Goal: Transaction & Acquisition: Purchase product/service

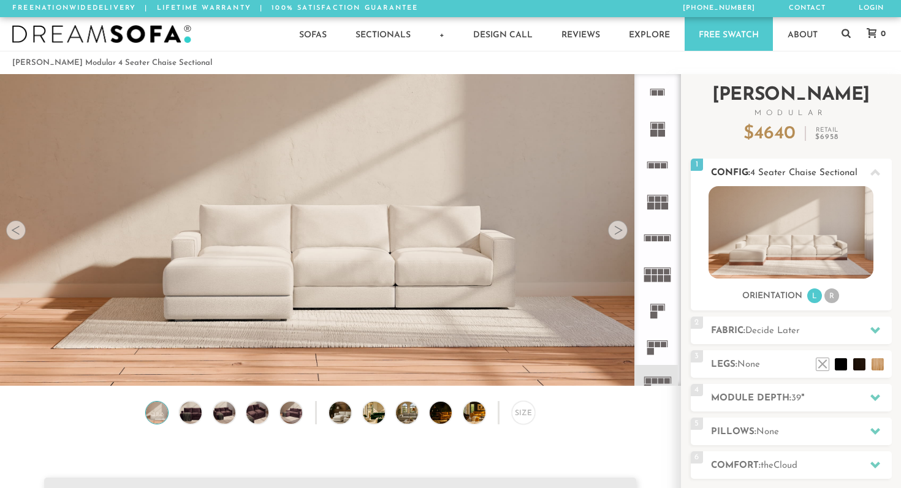
scroll to position [13527, 901]
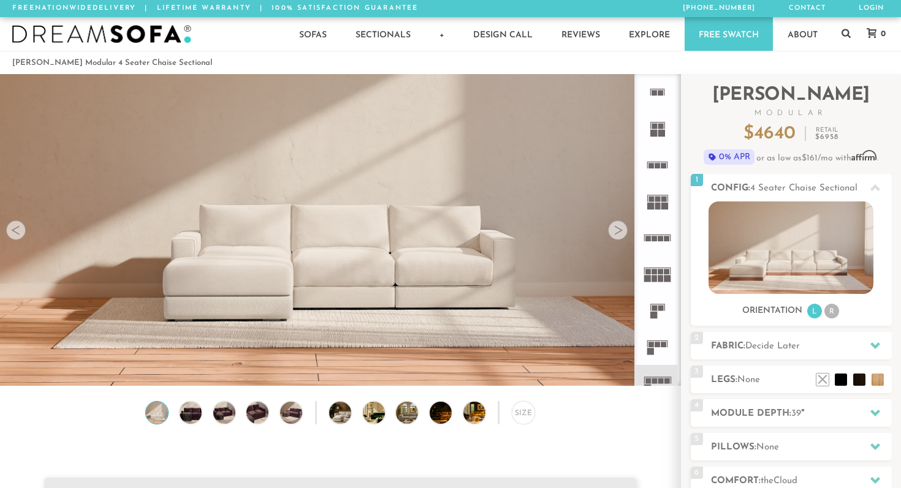
click at [619, 231] on div at bounding box center [618, 231] width 20 height 20
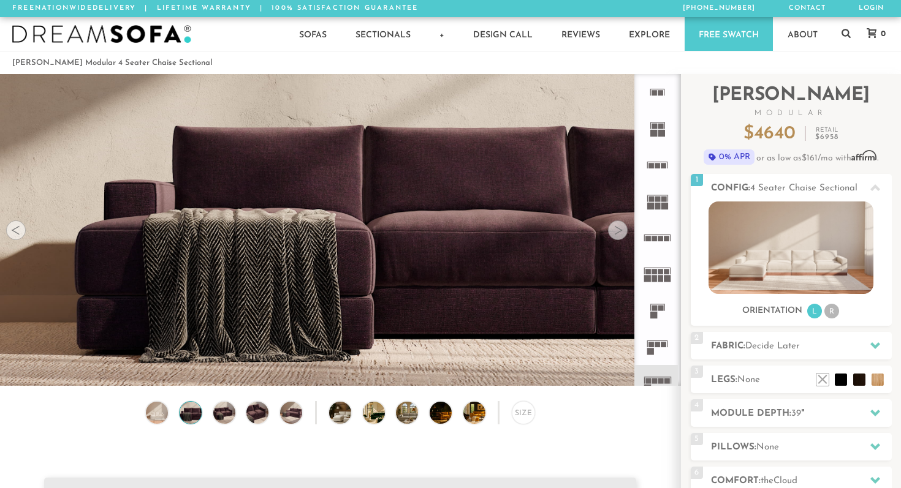
click at [619, 231] on div at bounding box center [618, 231] width 20 height 20
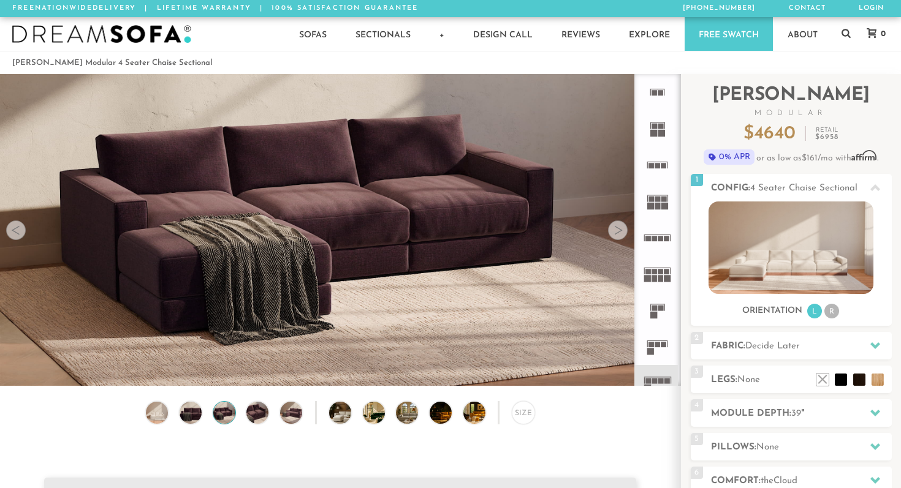
click at [616, 227] on div at bounding box center [618, 231] width 20 height 20
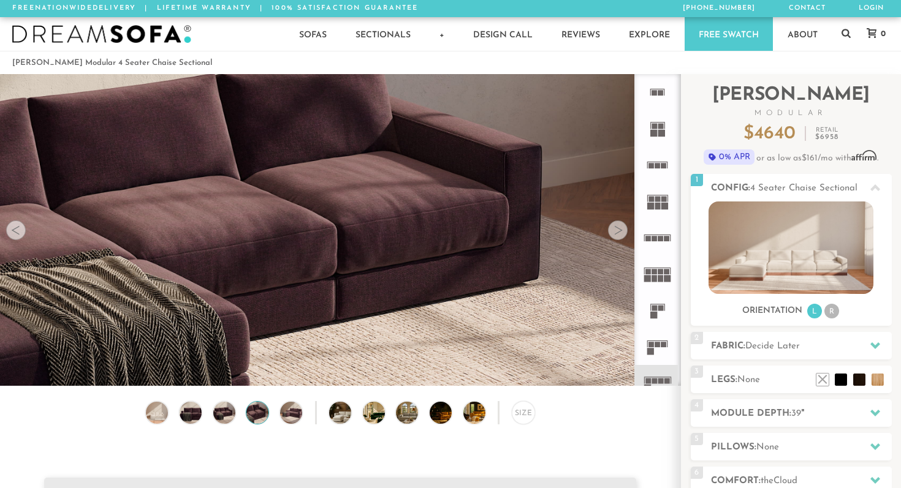
click at [616, 227] on div at bounding box center [618, 231] width 20 height 20
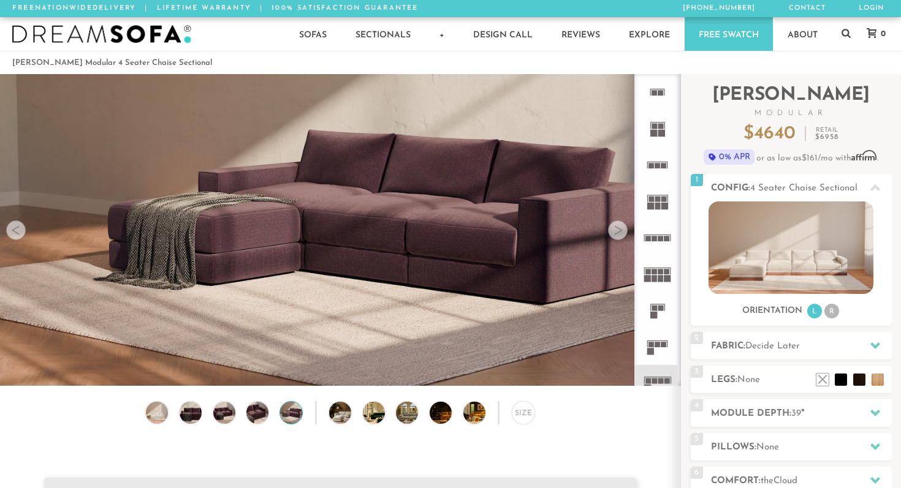
click at [616, 227] on div at bounding box center [618, 231] width 20 height 20
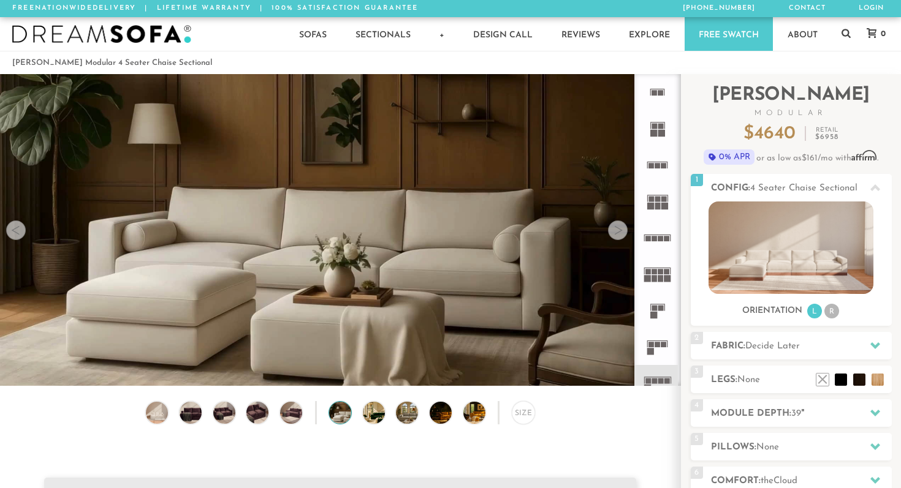
click at [616, 227] on div at bounding box center [618, 231] width 20 height 20
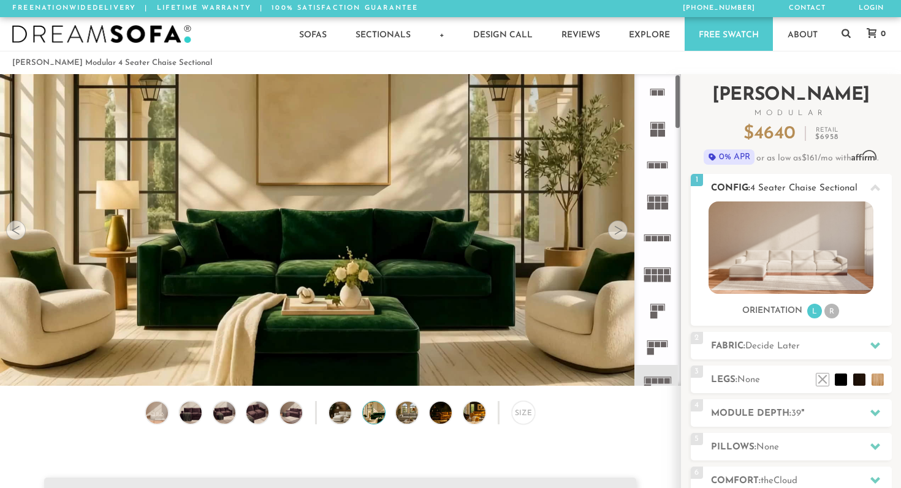
scroll to position [62, 0]
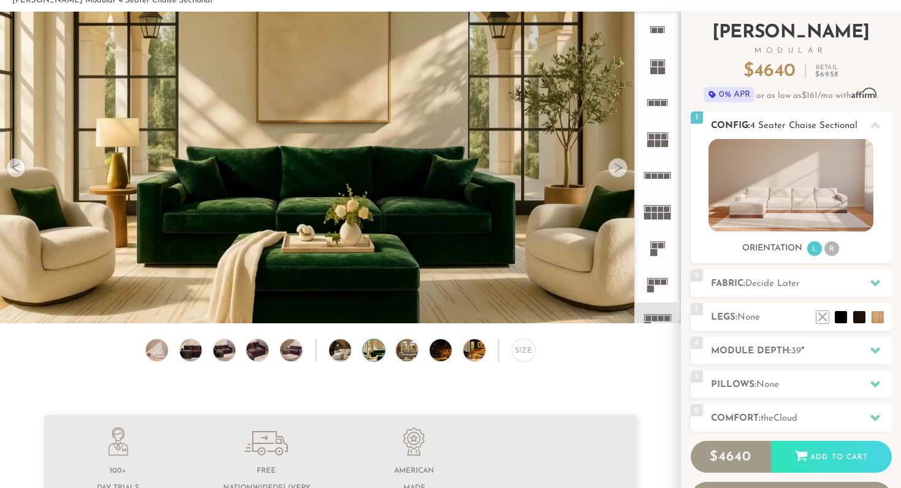
click at [833, 251] on li "R" at bounding box center [831, 248] width 15 height 15
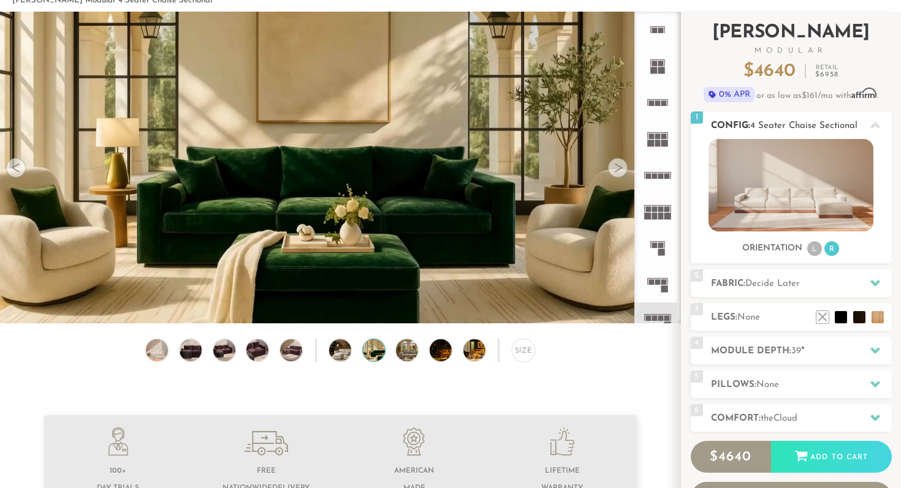
click at [816, 250] on li "L" at bounding box center [814, 248] width 15 height 15
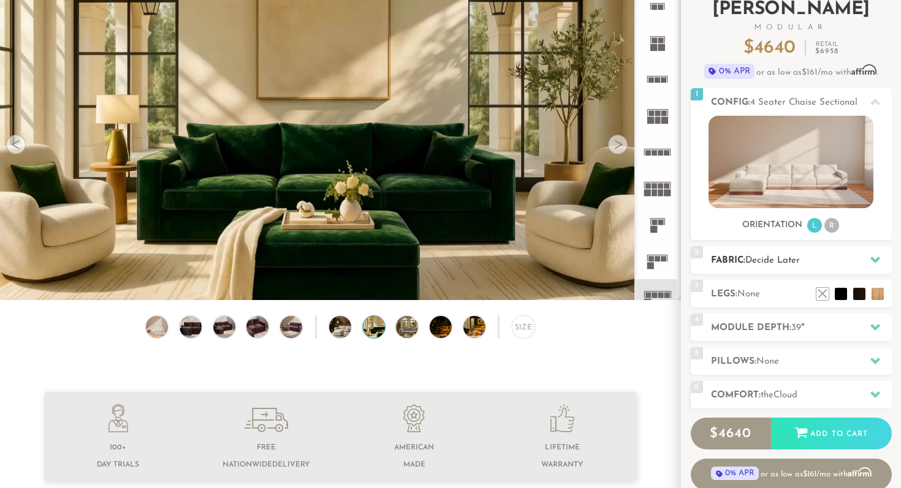
scroll to position [77, 0]
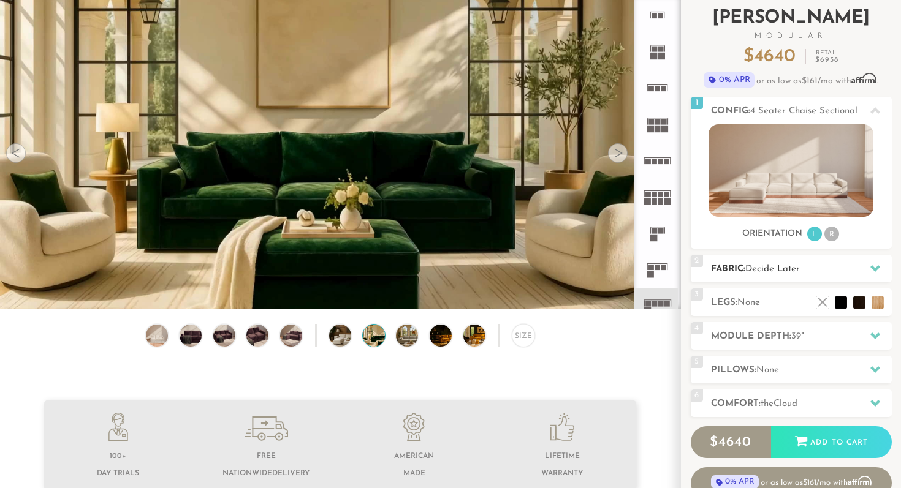
click at [792, 268] on span "Decide Later" at bounding box center [772, 269] width 55 height 9
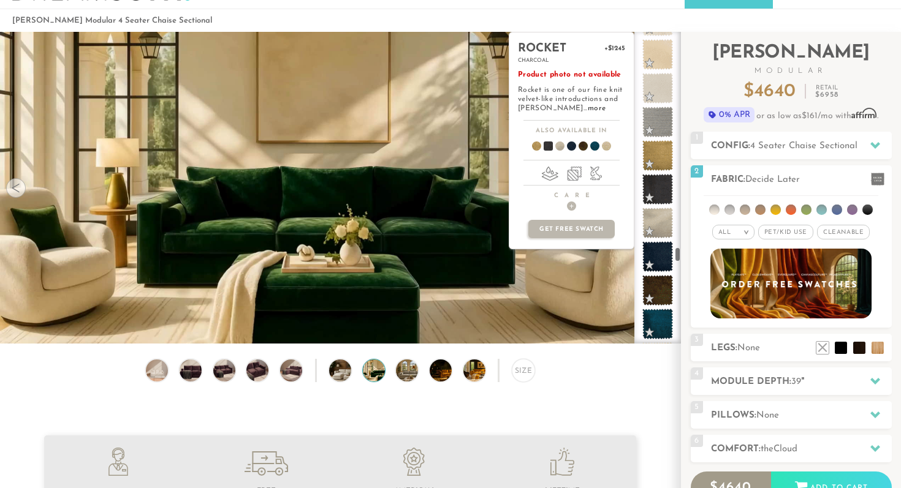
scroll to position [5137, 0]
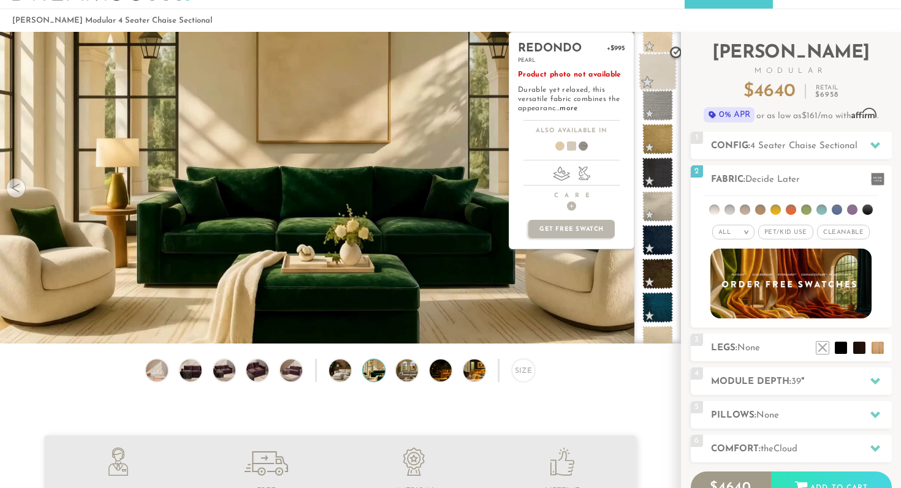
click at [660, 60] on span at bounding box center [657, 72] width 39 height 39
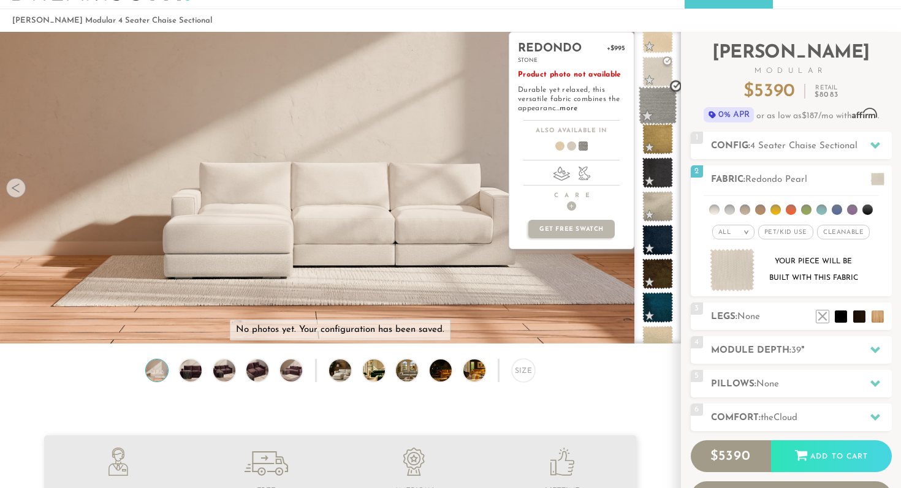
click at [653, 105] on span at bounding box center [657, 105] width 39 height 39
click at [664, 74] on span at bounding box center [657, 72] width 39 height 39
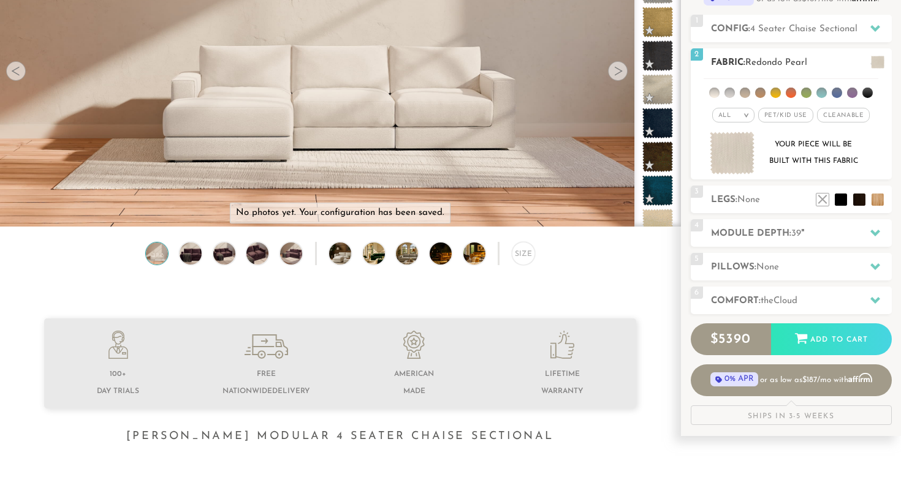
scroll to position [167, 0]
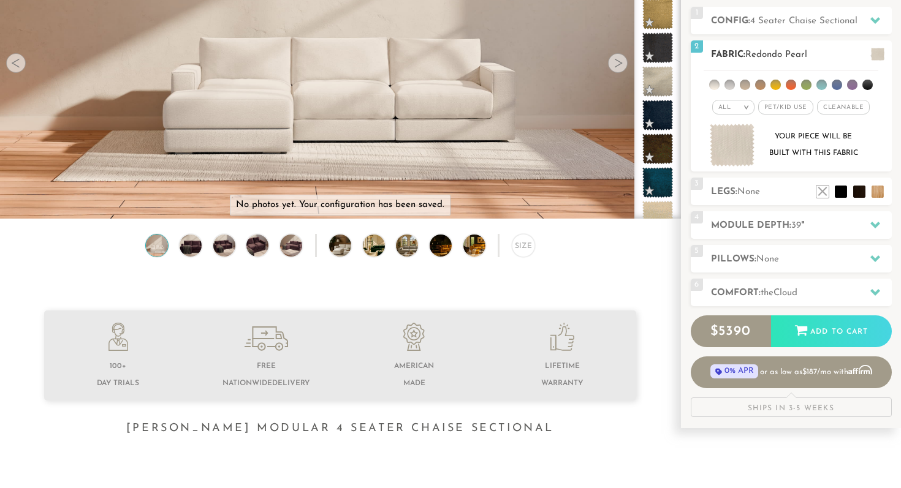
click at [779, 110] on span "Pet/Kid Use x" at bounding box center [785, 107] width 55 height 15
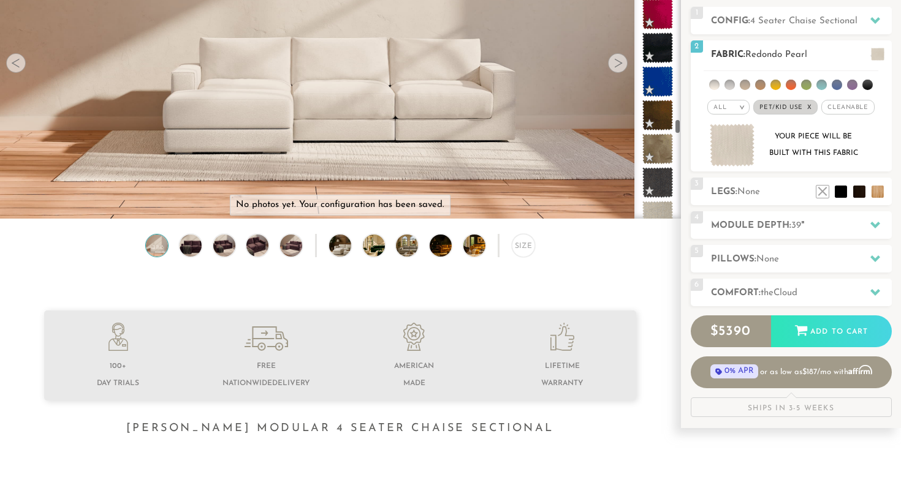
scroll to position [4901, 0]
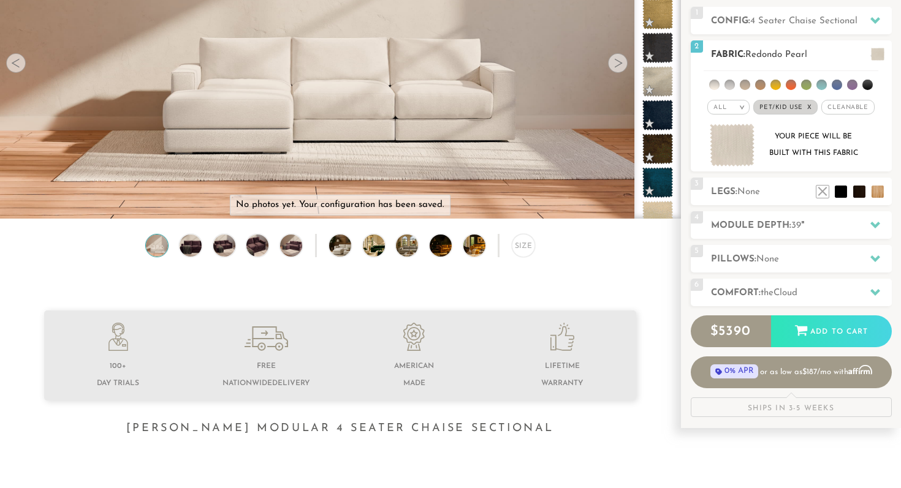
click at [808, 105] on em "x" at bounding box center [809, 107] width 5 height 7
click at [779, 108] on span "Pet/Kid Use x" at bounding box center [785, 107] width 55 height 15
click at [844, 107] on span "Cleanable x" at bounding box center [847, 107] width 53 height 15
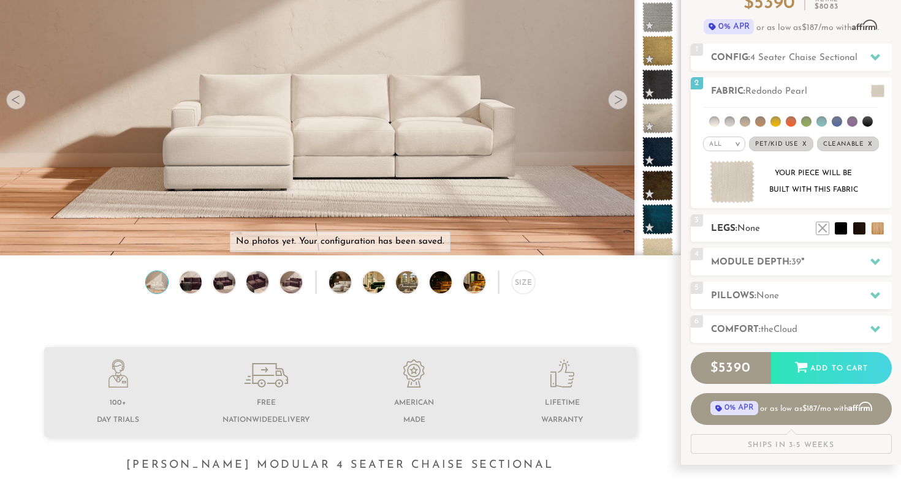
scroll to position [134, 0]
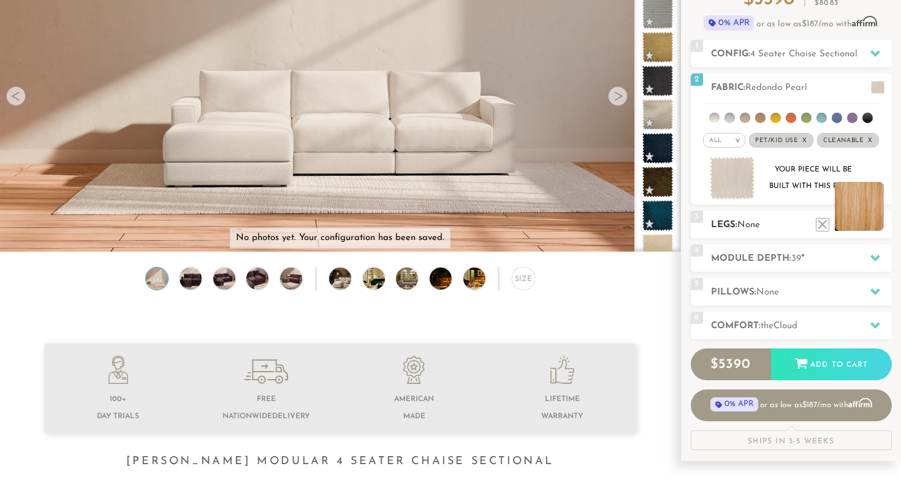
click at [876, 223] on li at bounding box center [858, 206] width 49 height 49
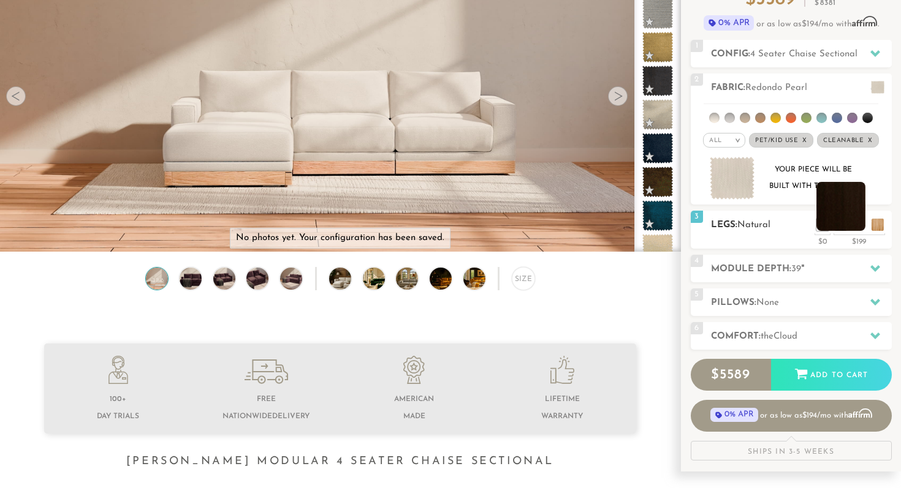
click at [858, 223] on li at bounding box center [840, 206] width 49 height 49
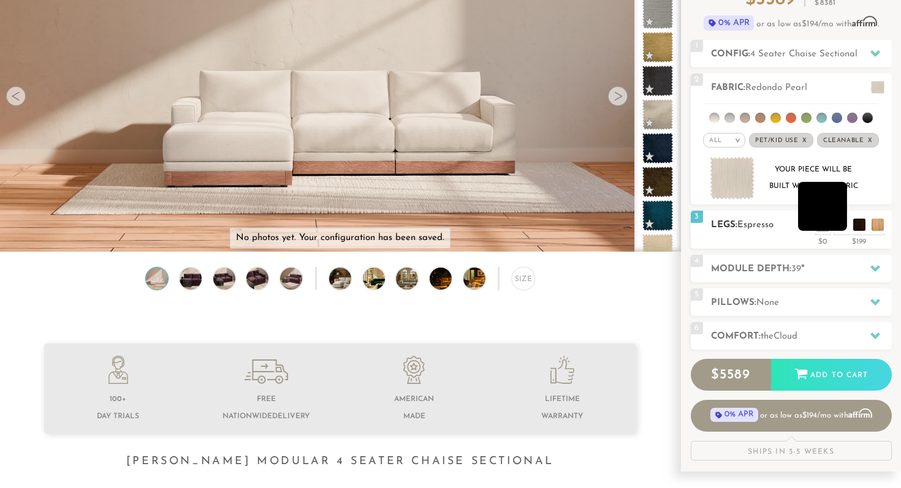
click at [836, 225] on li at bounding box center [822, 206] width 49 height 49
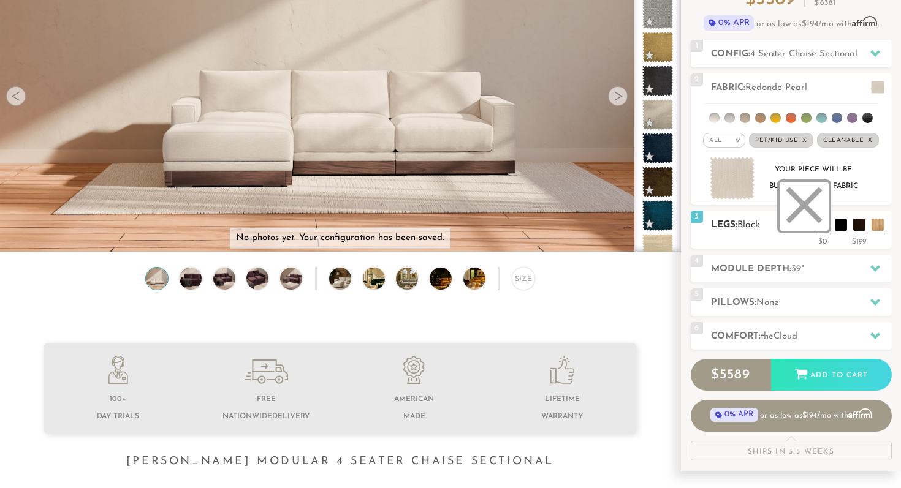
click at [819, 227] on li at bounding box center [803, 206] width 49 height 49
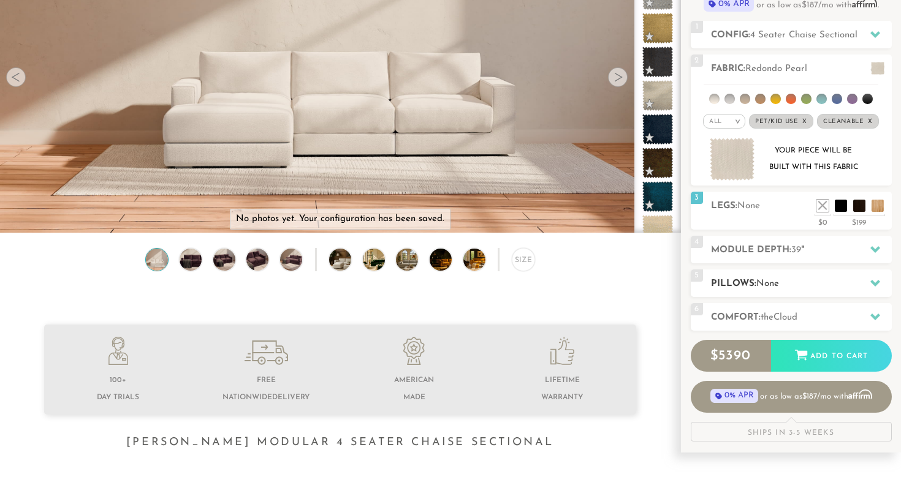
scroll to position [156, 0]
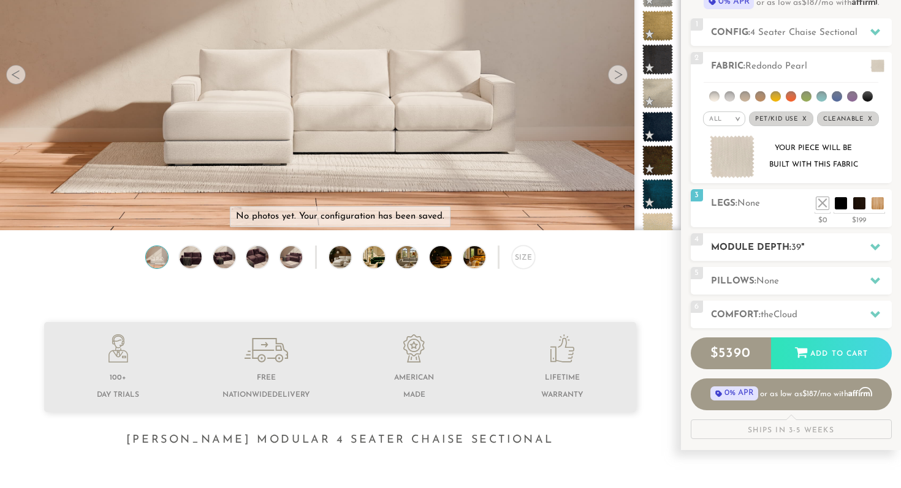
click at [881, 249] on div at bounding box center [875, 247] width 26 height 25
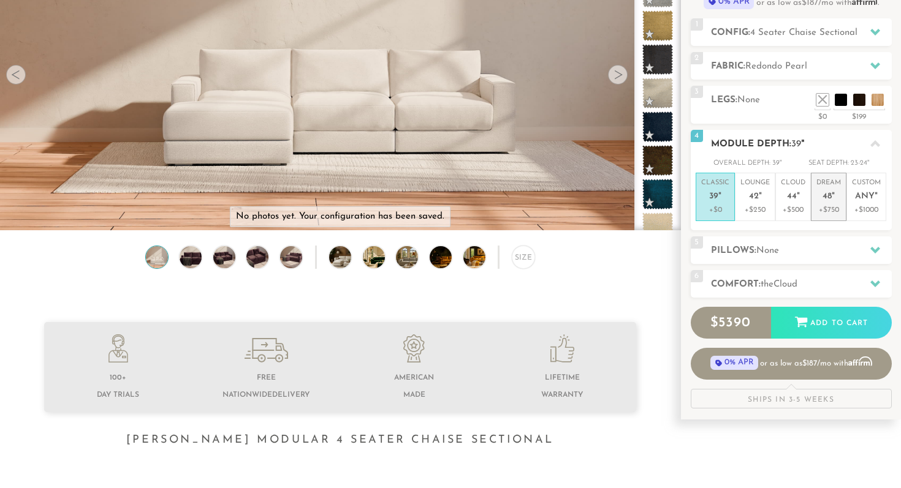
click at [833, 203] on p "Dream 48 "" at bounding box center [828, 191] width 25 height 26
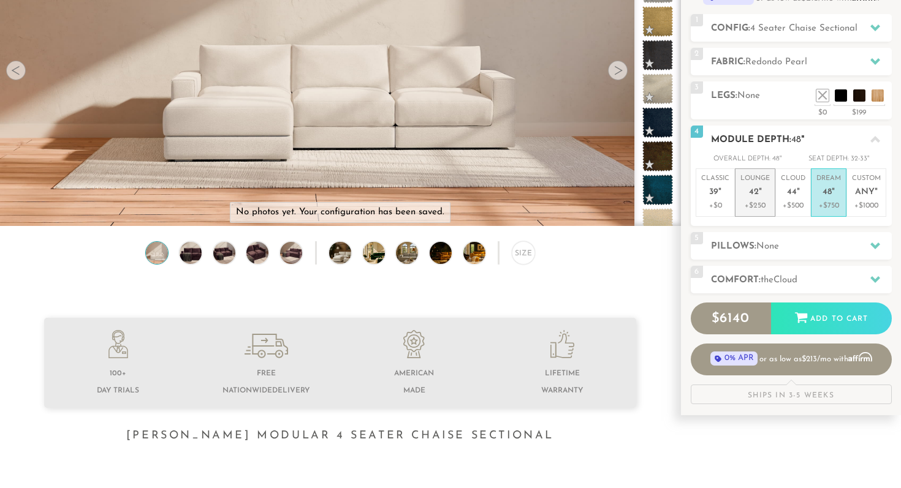
scroll to position [127, 0]
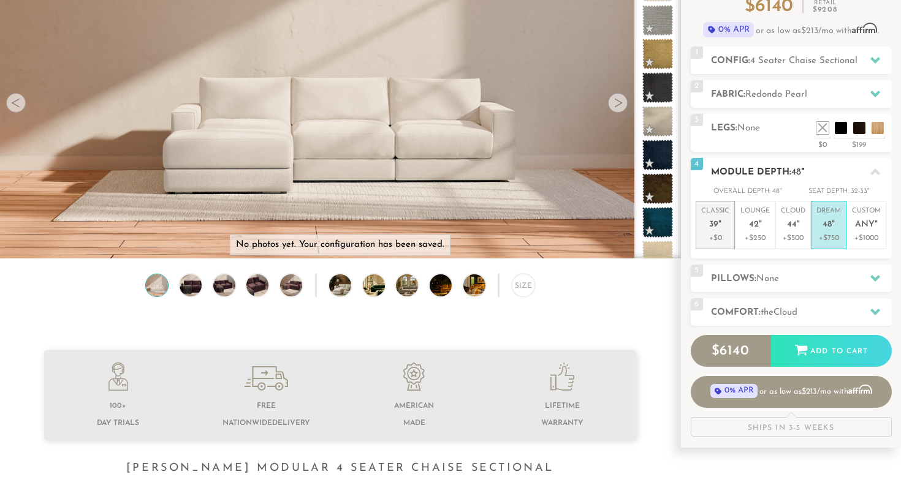
click at [718, 227] on em """ at bounding box center [719, 225] width 3 height 10
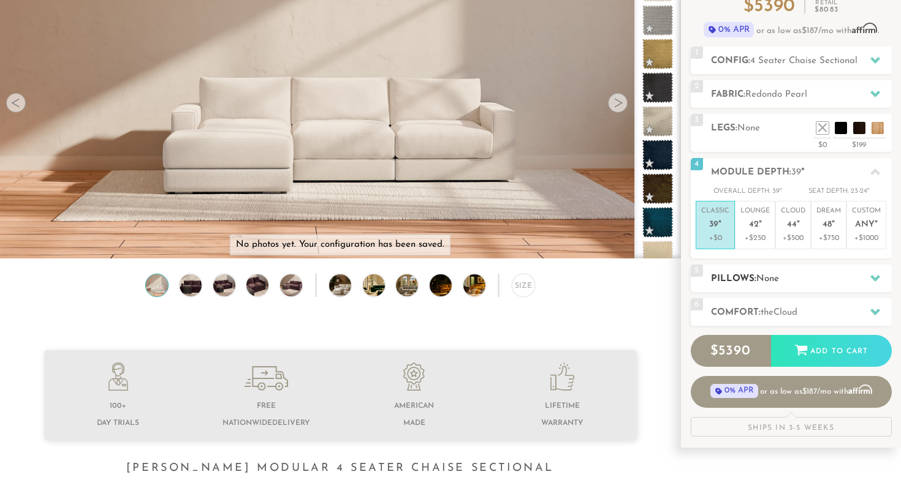
click at [802, 280] on h2 "Pillows: None" at bounding box center [801, 279] width 181 height 14
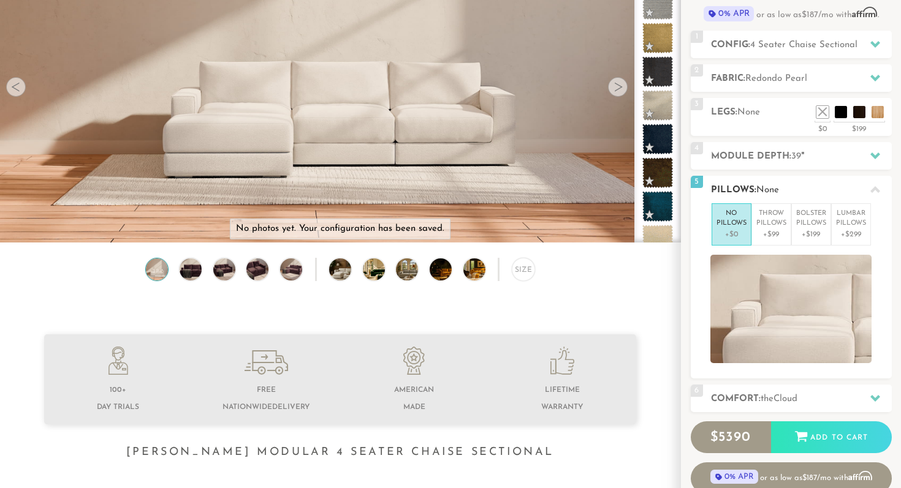
scroll to position [145, 0]
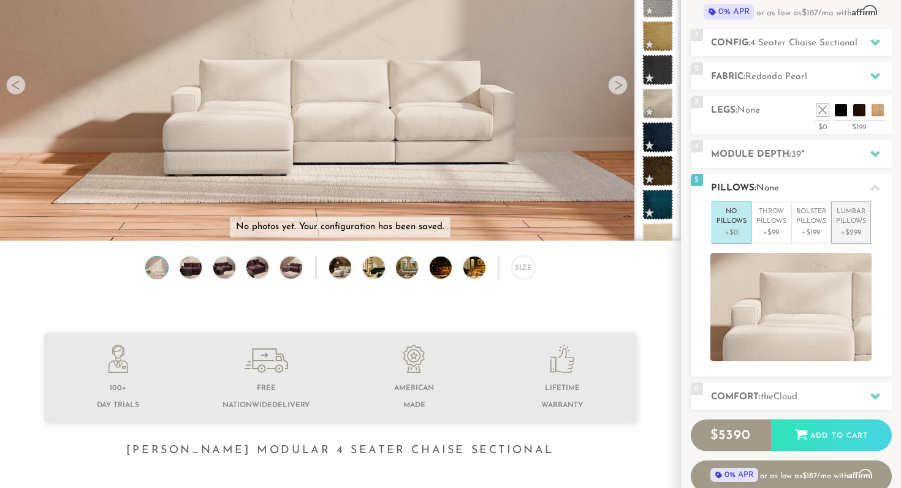
click at [848, 234] on p "+$299" at bounding box center [851, 232] width 30 height 11
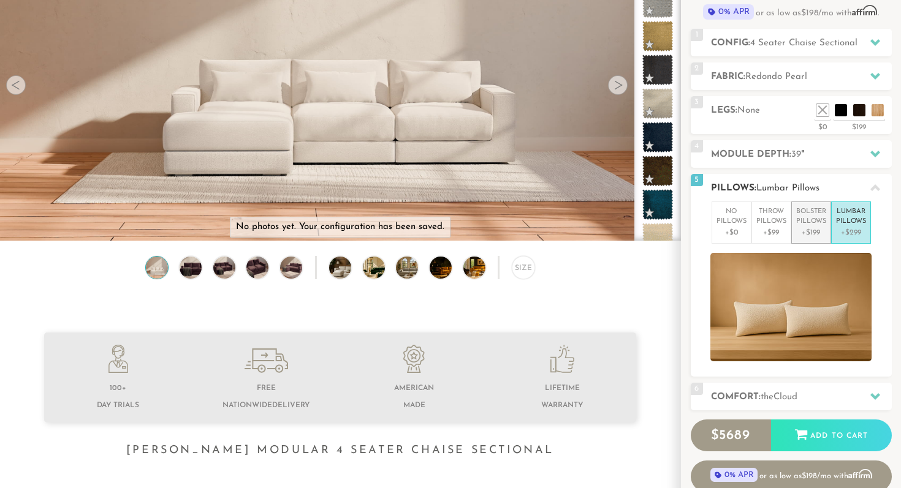
click at [818, 224] on p "Bolster Pillows" at bounding box center [811, 217] width 30 height 20
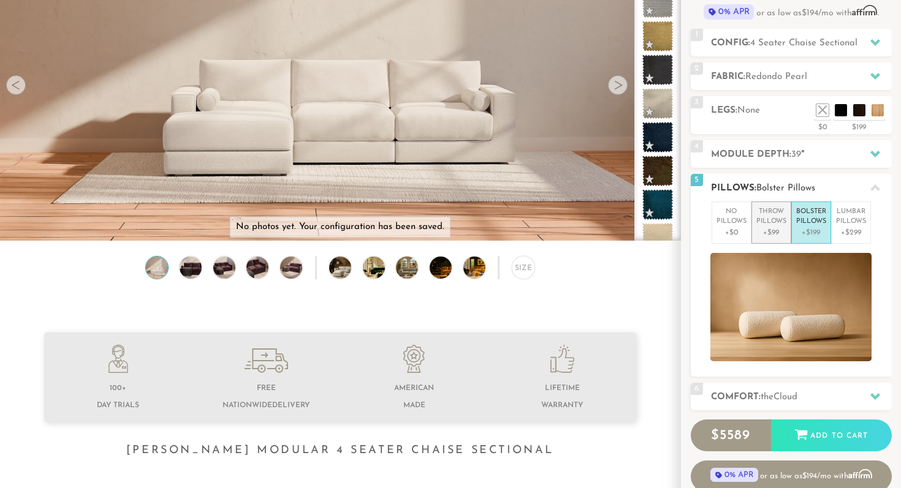
click at [779, 216] on p "Throw Pillows" at bounding box center [771, 217] width 30 height 20
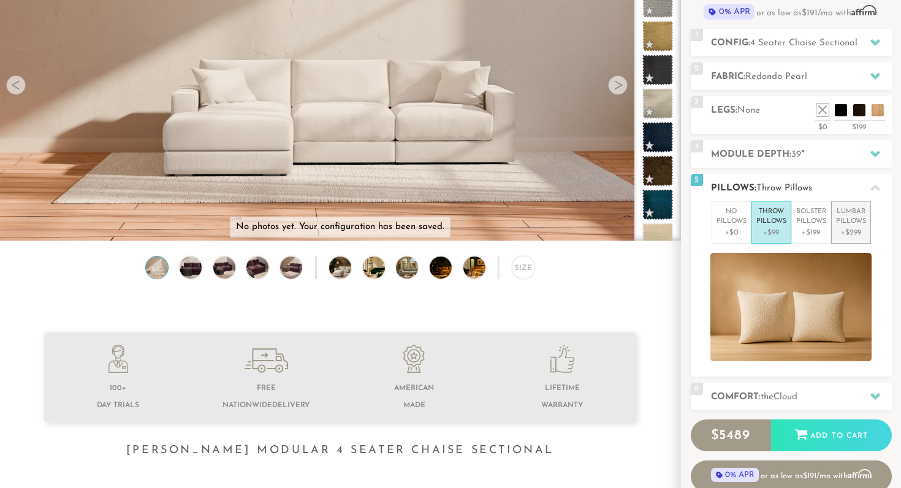
click at [837, 219] on p "Lumbar Pillows" at bounding box center [851, 217] width 30 height 20
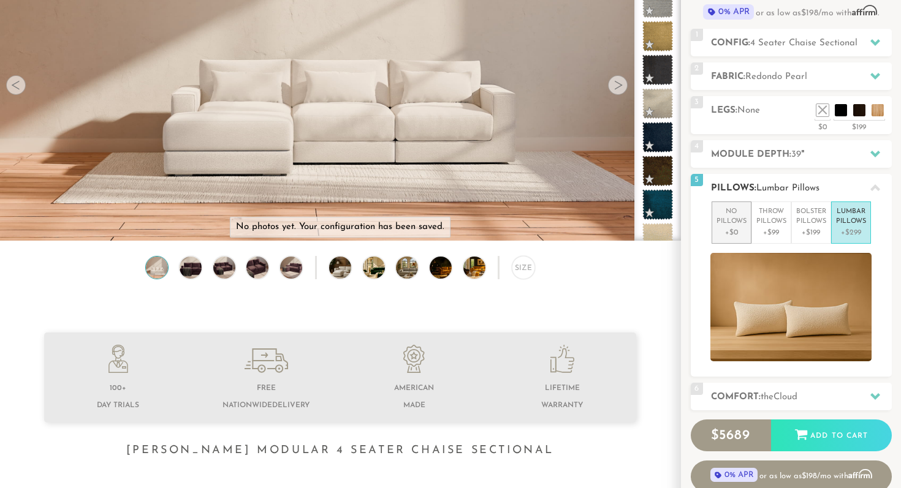
click at [734, 221] on p "No Pillows" at bounding box center [731, 217] width 30 height 20
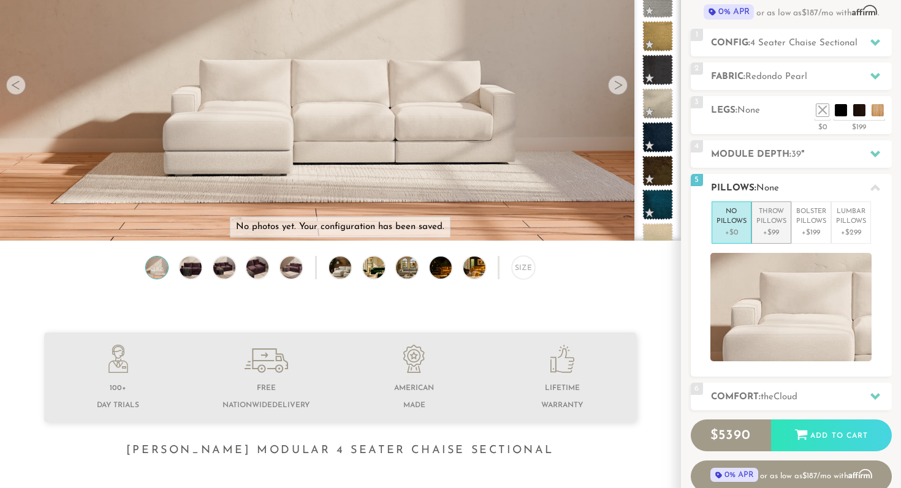
click at [757, 221] on p "Throw Pillows" at bounding box center [771, 217] width 30 height 20
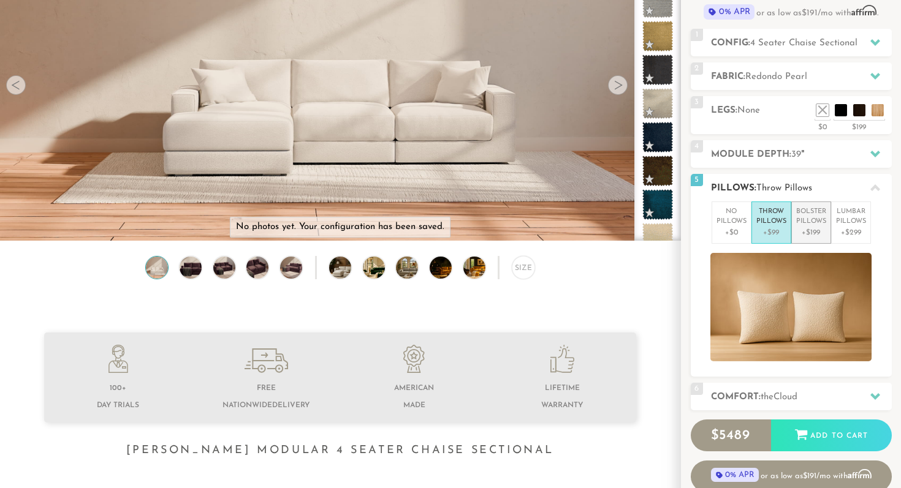
click at [801, 227] on p "+$199" at bounding box center [811, 232] width 30 height 11
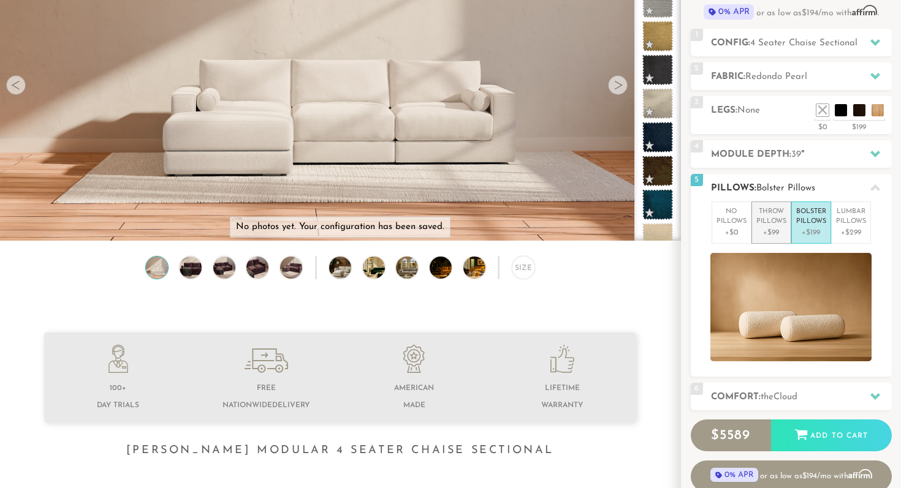
click at [753, 231] on li "Throw Pillows +$99" at bounding box center [771, 223] width 40 height 42
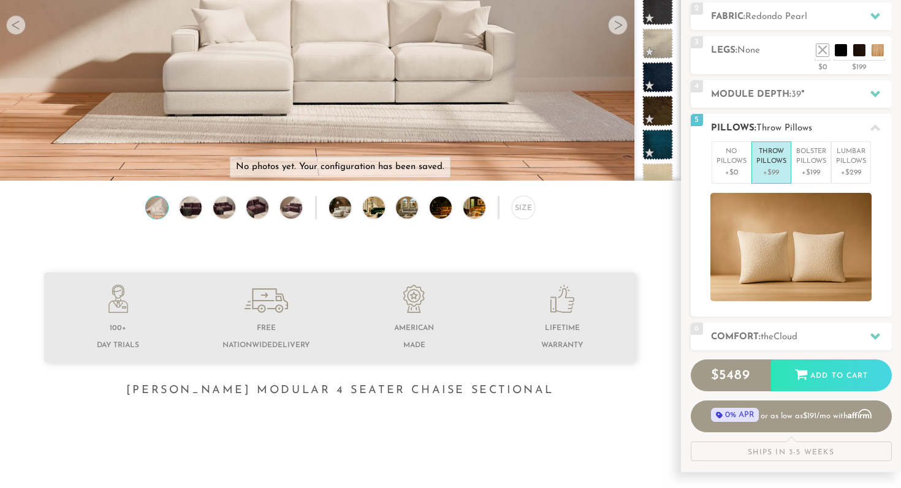
scroll to position [266, 0]
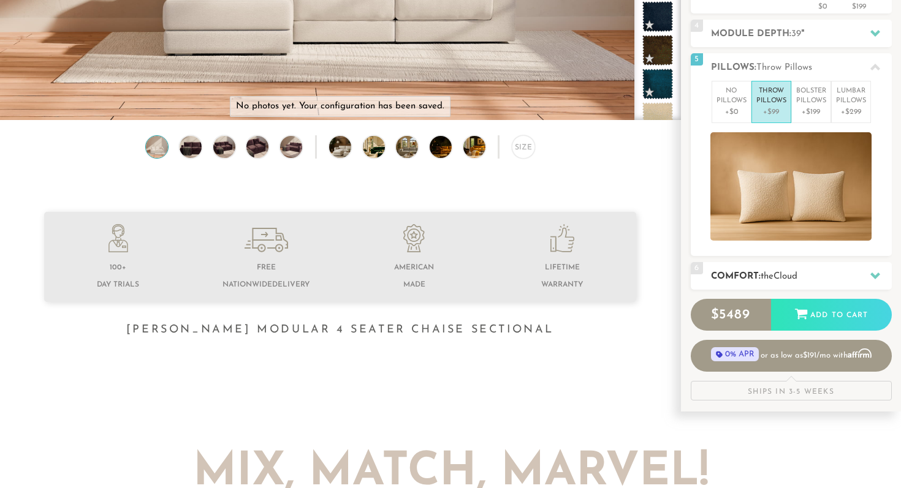
click at [789, 273] on span "Cloud" at bounding box center [785, 276] width 24 height 9
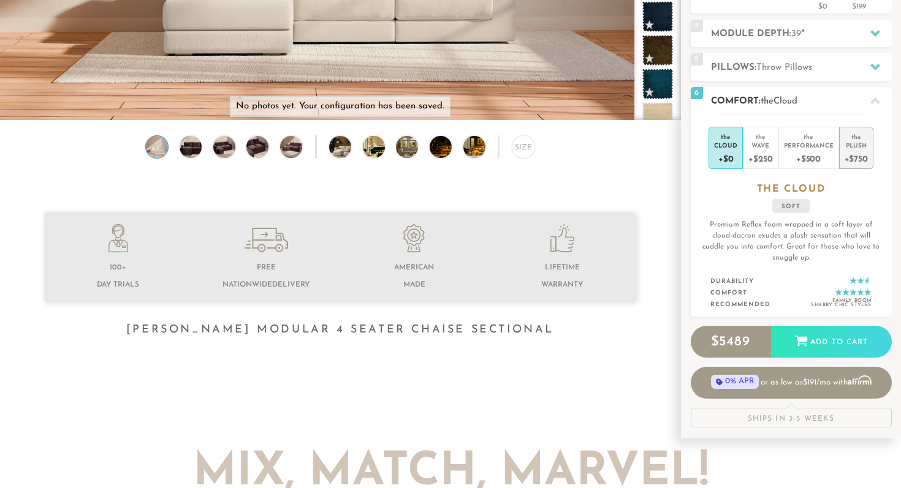
click at [860, 155] on div "+$750" at bounding box center [855, 158] width 23 height 18
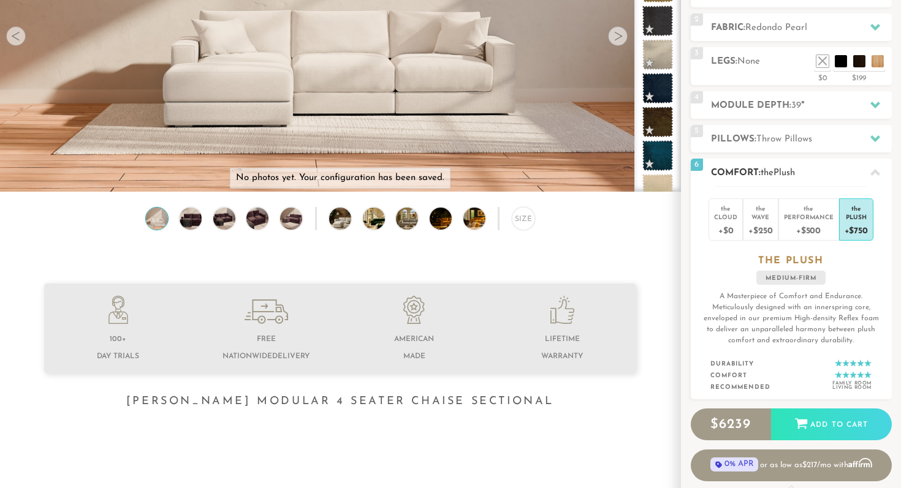
scroll to position [0, 0]
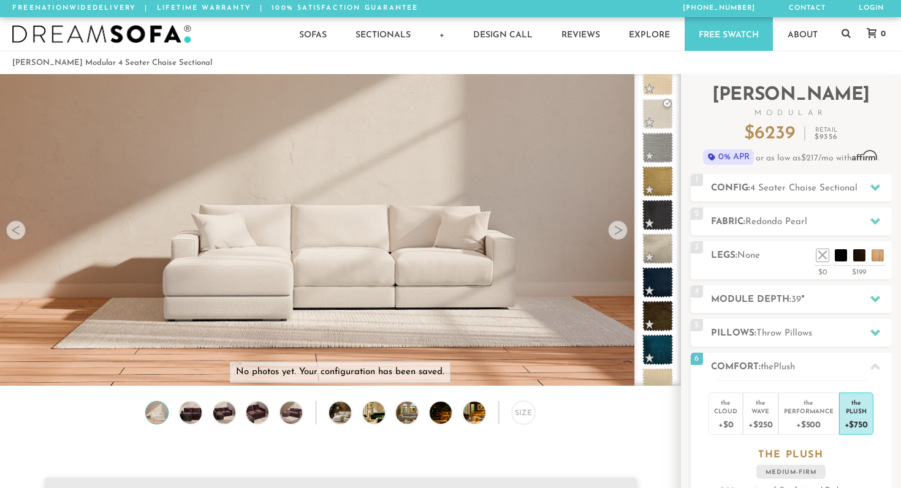
click at [616, 230] on div at bounding box center [618, 231] width 20 height 20
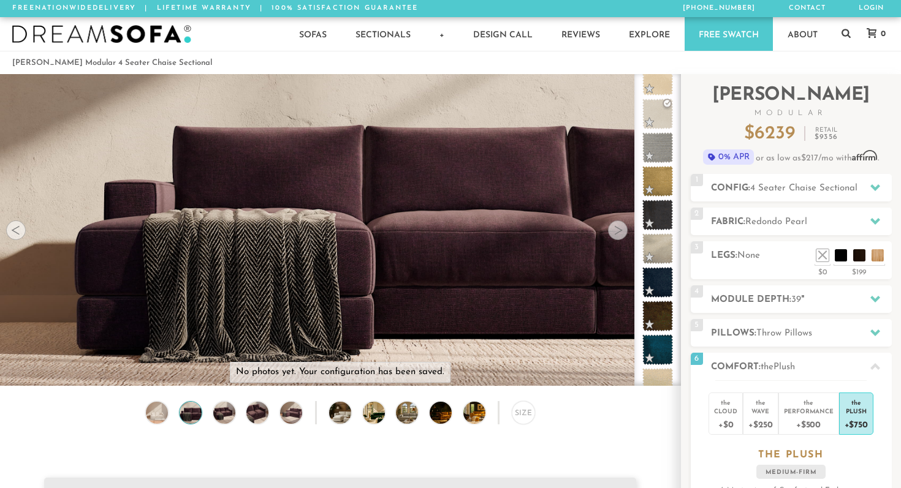
click at [616, 230] on div at bounding box center [618, 231] width 20 height 20
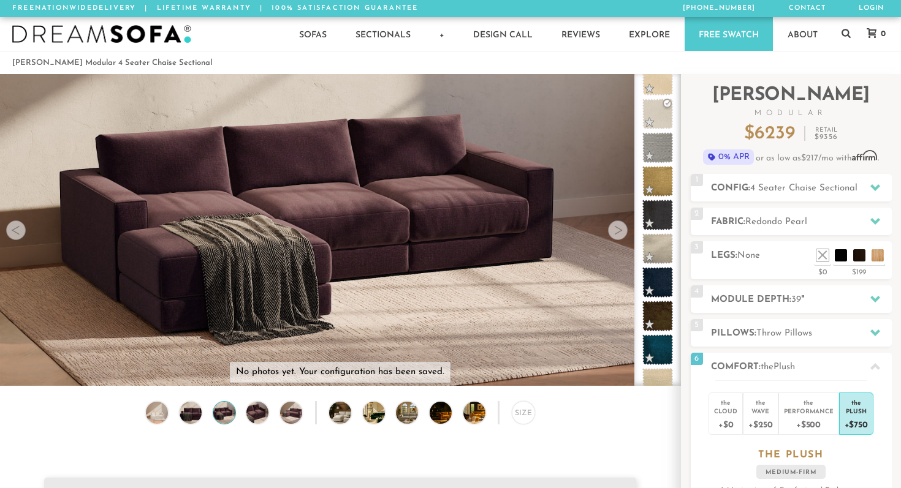
click at [616, 230] on div at bounding box center [618, 231] width 20 height 20
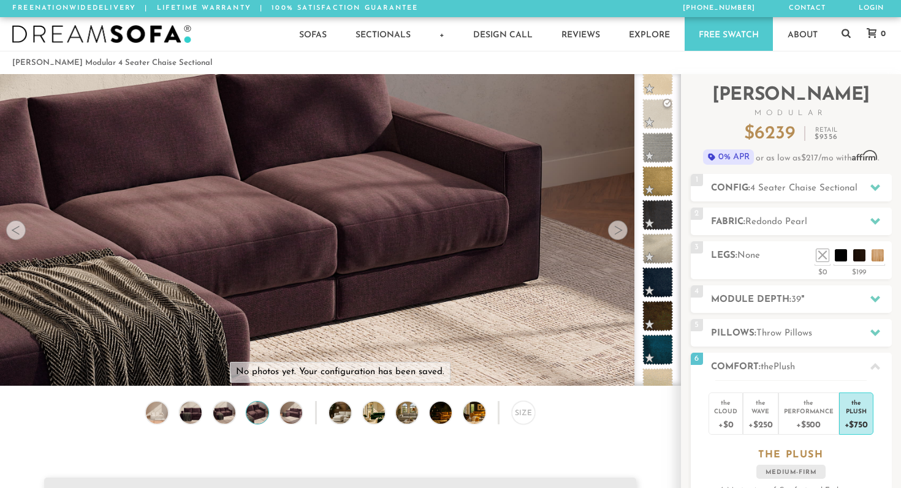
click at [616, 230] on div at bounding box center [618, 231] width 20 height 20
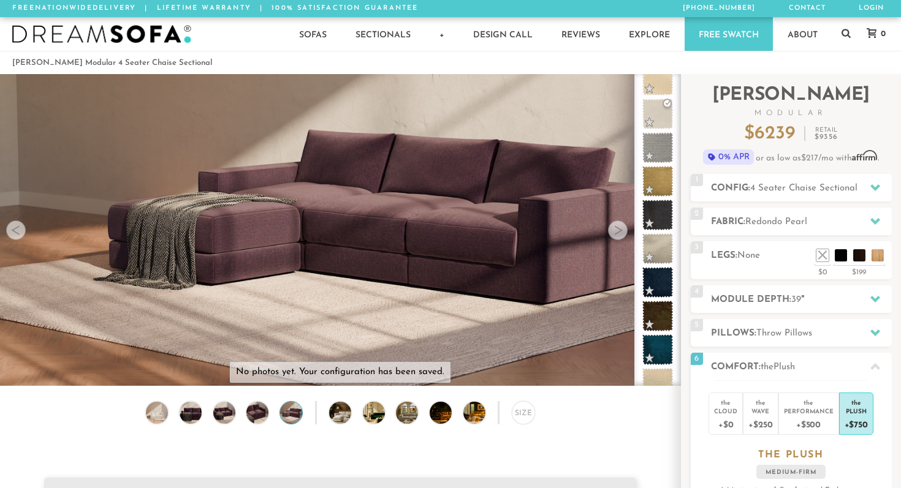
click at [616, 230] on div at bounding box center [618, 231] width 20 height 20
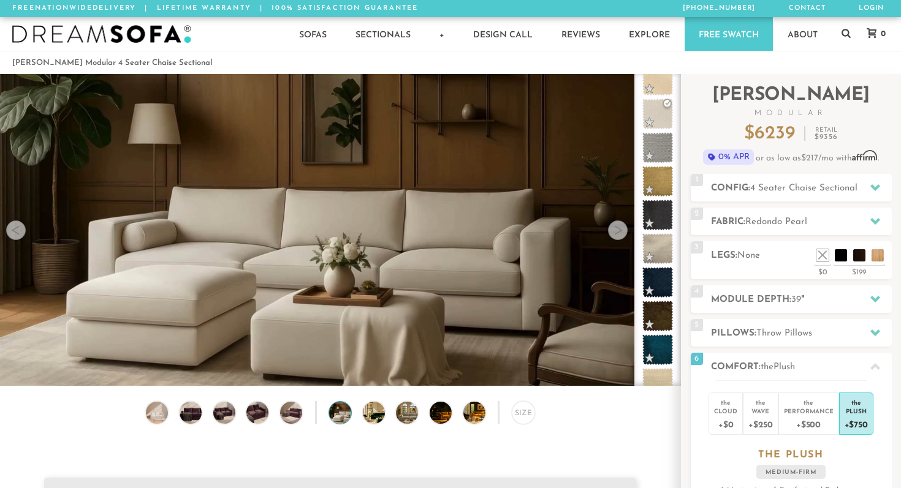
click at [616, 230] on div at bounding box center [618, 231] width 20 height 20
